Goal: Information Seeking & Learning: Learn about a topic

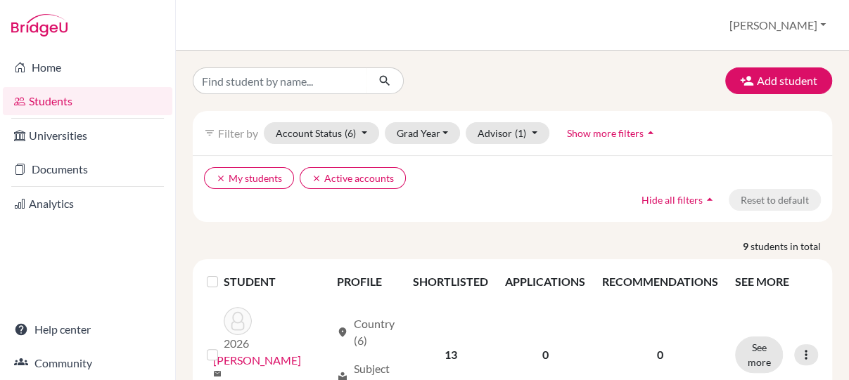
click at [562, 214] on div "clear My students clear Active accounts Hide all filters arrow_drop_up Reset to…" at bounding box center [512, 188] width 639 height 67
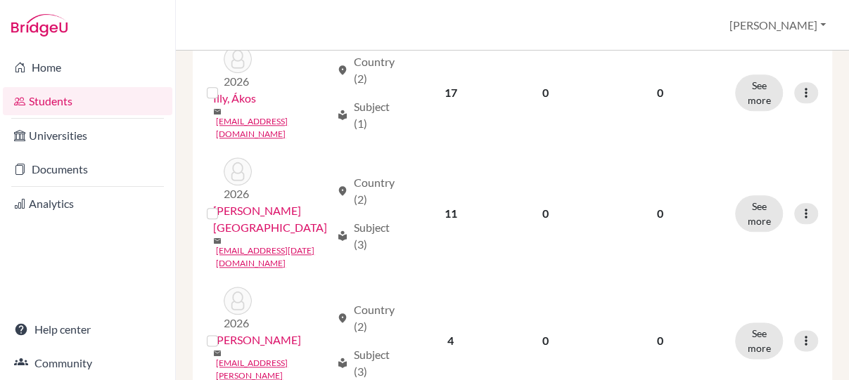
scroll to position [622, 0]
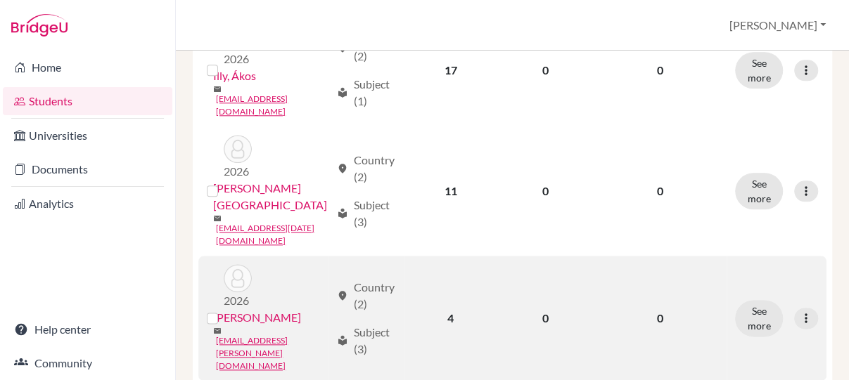
click at [236, 309] on link "[PERSON_NAME]" at bounding box center [257, 317] width 88 height 17
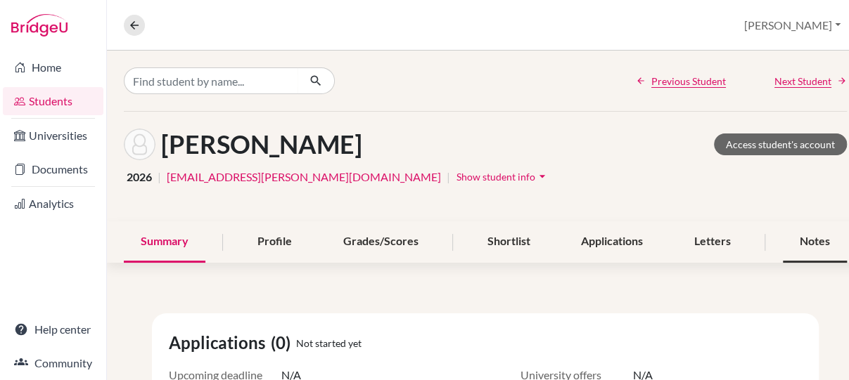
click at [823, 238] on div "Notes" at bounding box center [815, 242] width 64 height 41
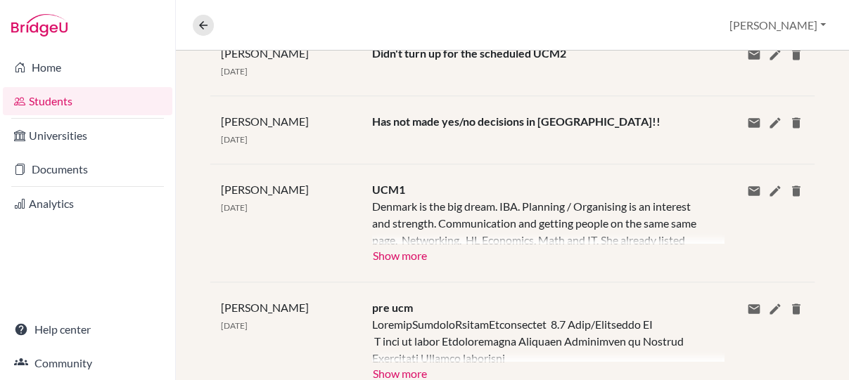
scroll to position [452, 0]
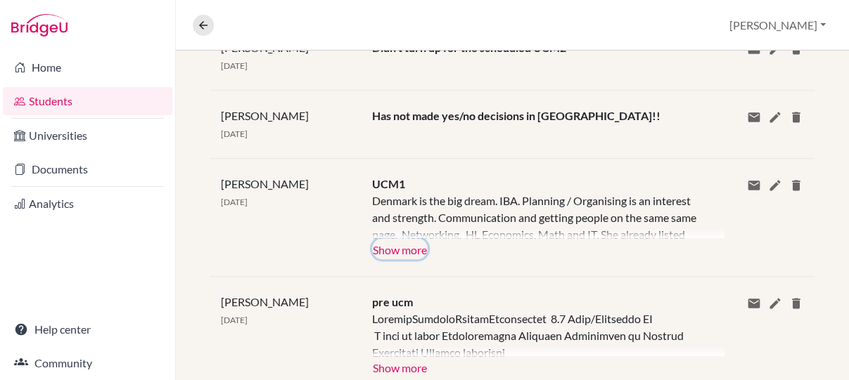
click at [402, 249] on button "Show more" at bounding box center [400, 248] width 56 height 21
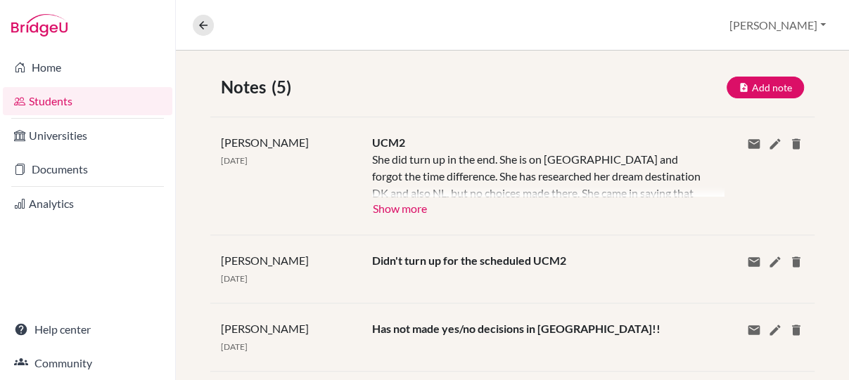
scroll to position [238, 0]
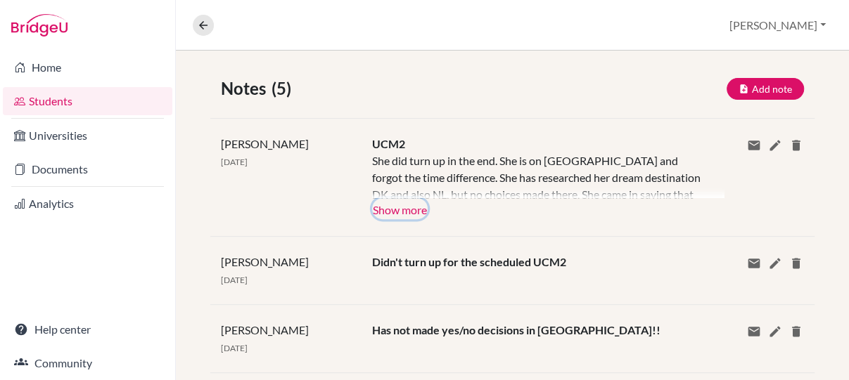
click at [392, 200] on button "Show more" at bounding box center [400, 208] width 56 height 21
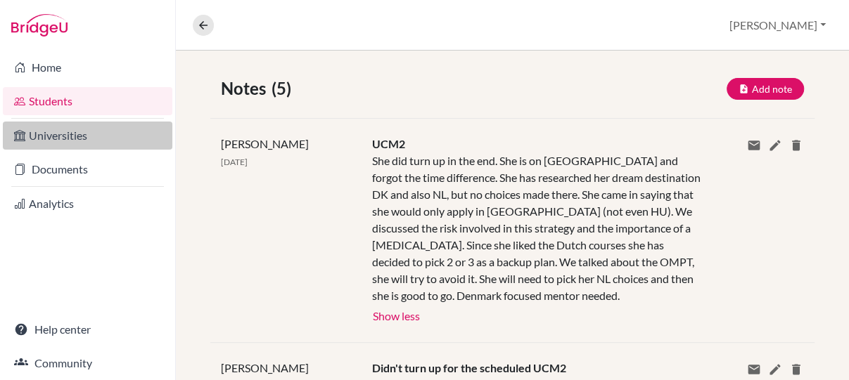
click at [94, 130] on link "Universities" at bounding box center [87, 136] width 169 height 28
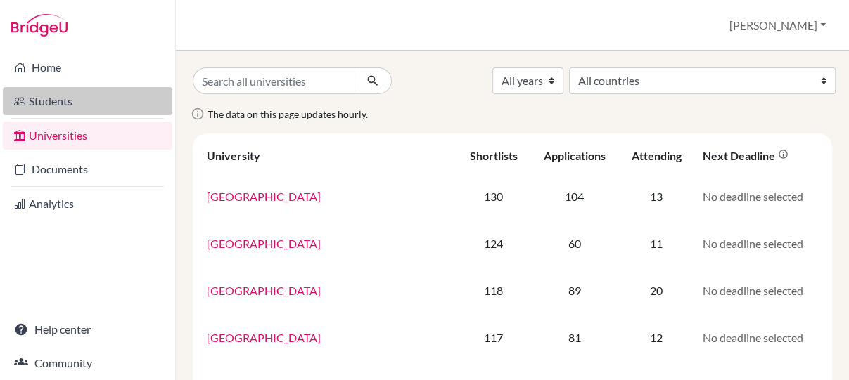
click at [79, 93] on link "Students" at bounding box center [87, 101] width 169 height 28
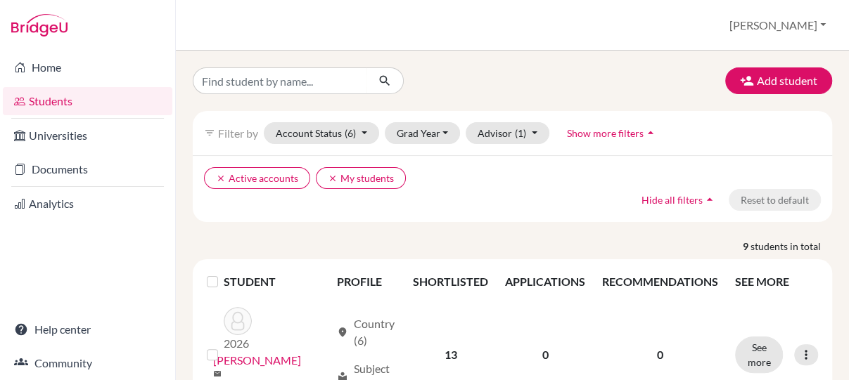
scroll to position [46, 0]
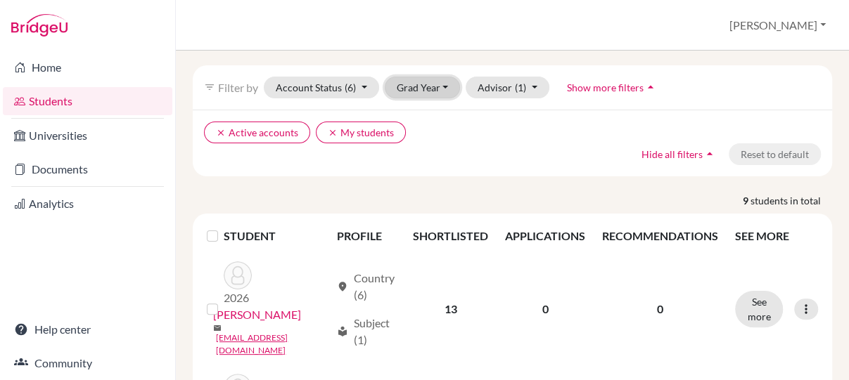
click at [414, 96] on button "Grad Year" at bounding box center [423, 88] width 76 height 22
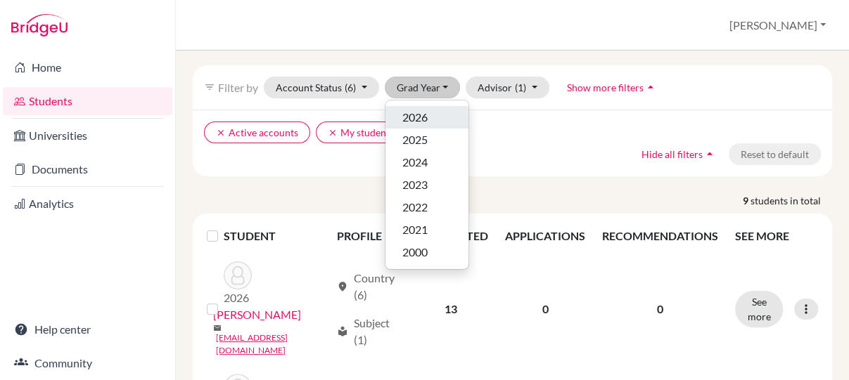
click at [415, 117] on span "2026" at bounding box center [414, 117] width 25 height 17
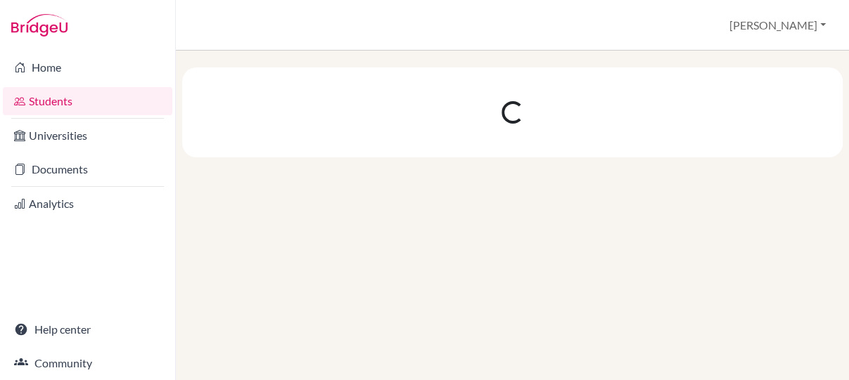
scroll to position [0, 0]
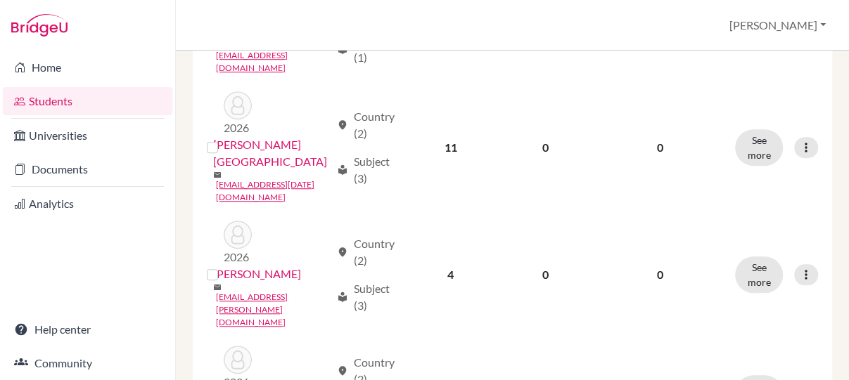
scroll to position [457, 0]
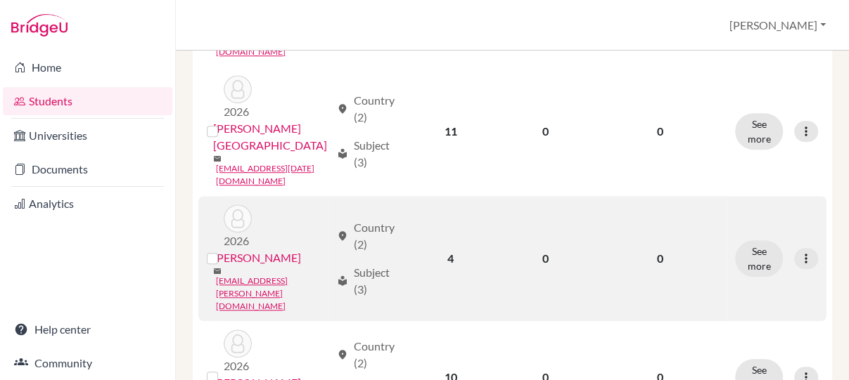
click at [251, 250] on link "[PERSON_NAME]" at bounding box center [257, 258] width 88 height 17
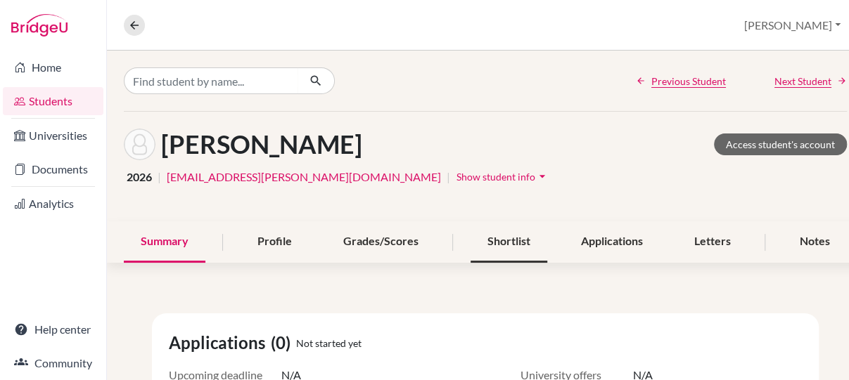
click at [484, 241] on div "Shortlist" at bounding box center [508, 242] width 77 height 41
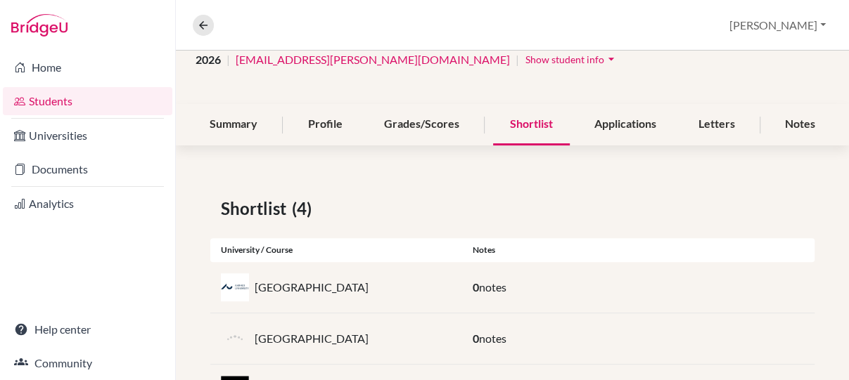
scroll to position [91, 0]
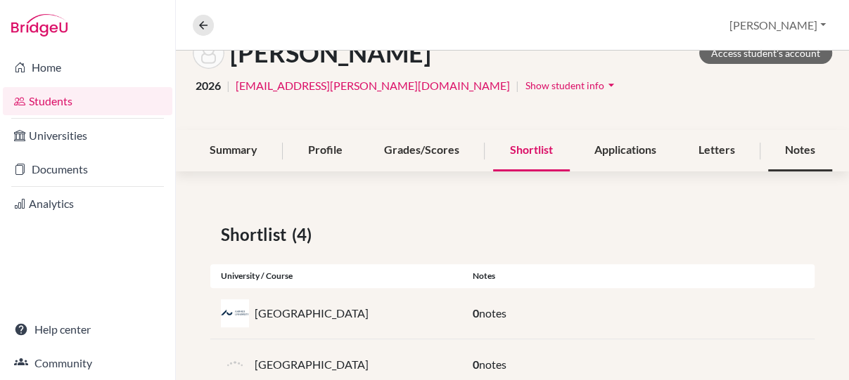
click at [790, 160] on div "Notes" at bounding box center [800, 150] width 64 height 41
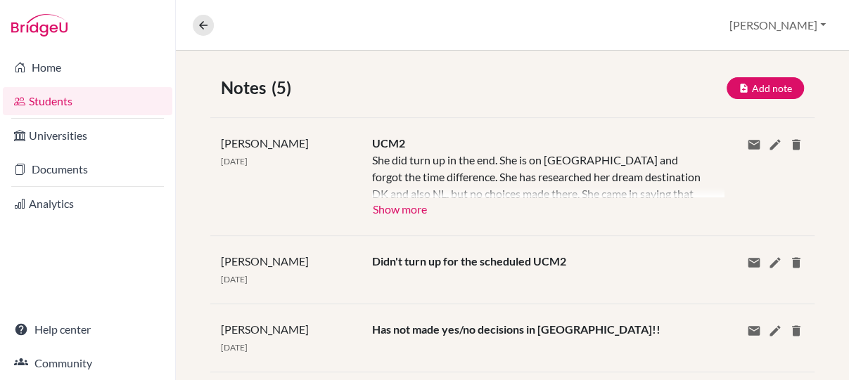
scroll to position [240, 0]
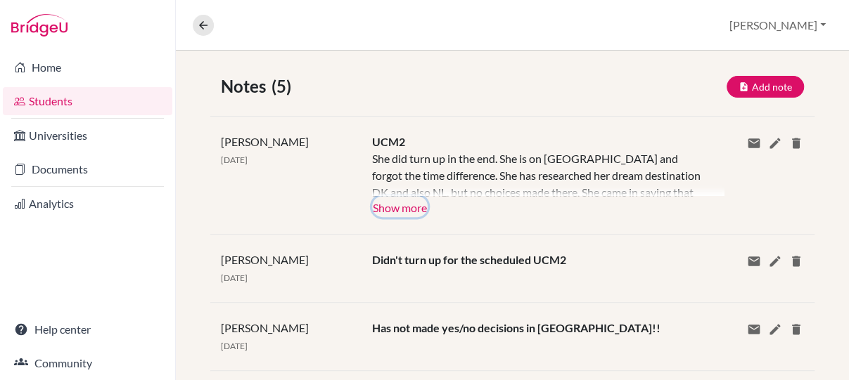
click at [404, 205] on button "Show more" at bounding box center [400, 206] width 56 height 21
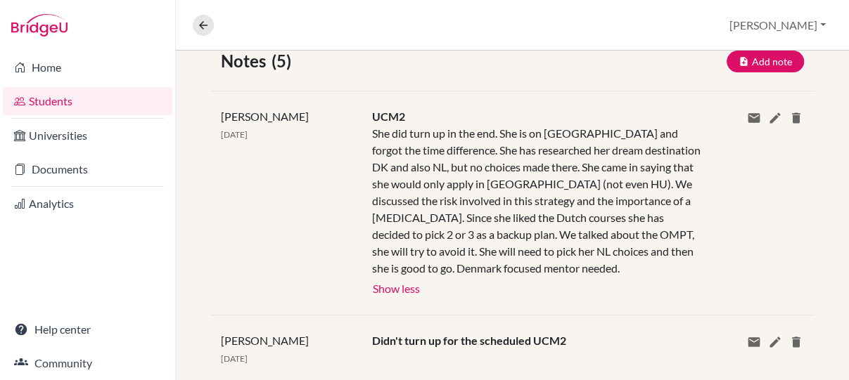
scroll to position [282, 0]
